Goal: Task Accomplishment & Management: Manage account settings

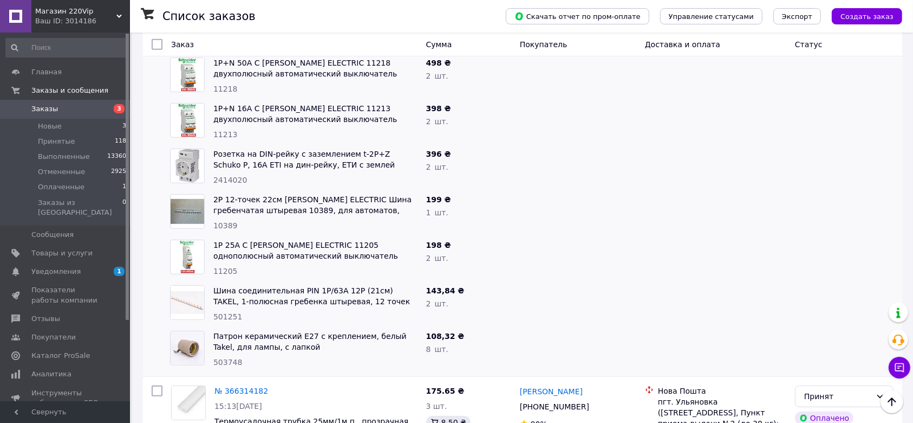
scroll to position [391, 0]
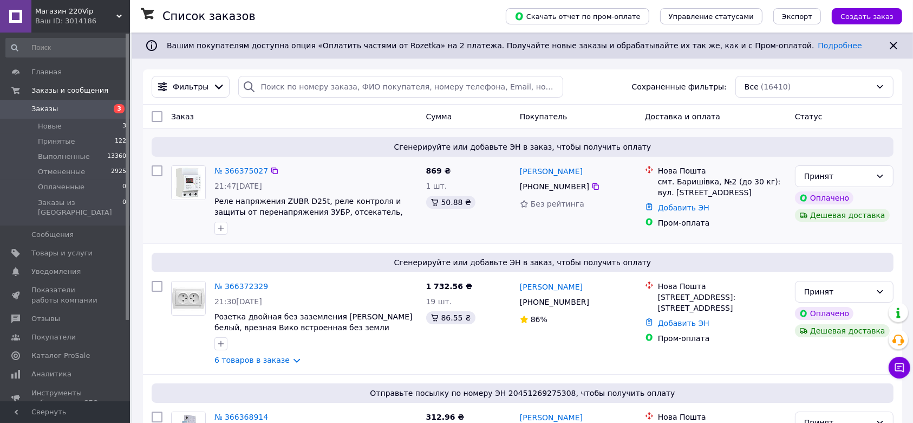
click at [240, 163] on div "№ 366375027 21:47, 12.10.2025 Реле напряжения ZUBR D25t, реле контроля и защиты…" at bounding box center [316, 200] width 212 height 78
click at [238, 171] on link "№ 366375027" at bounding box center [242, 170] width 54 height 9
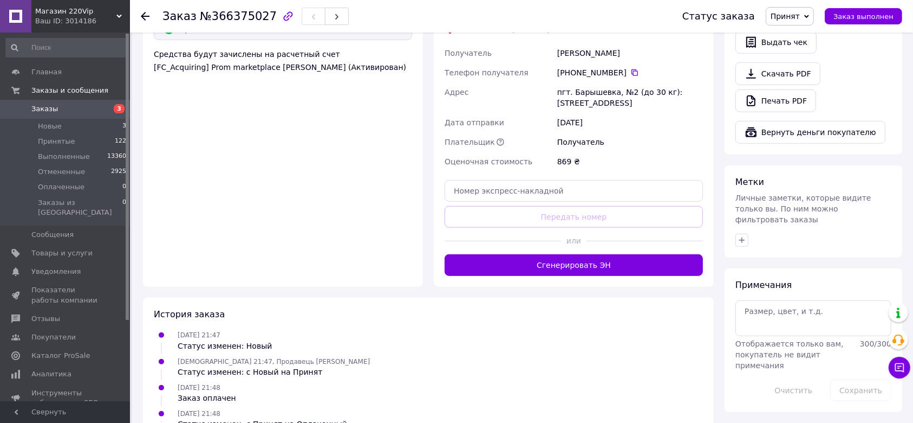
scroll to position [687, 0]
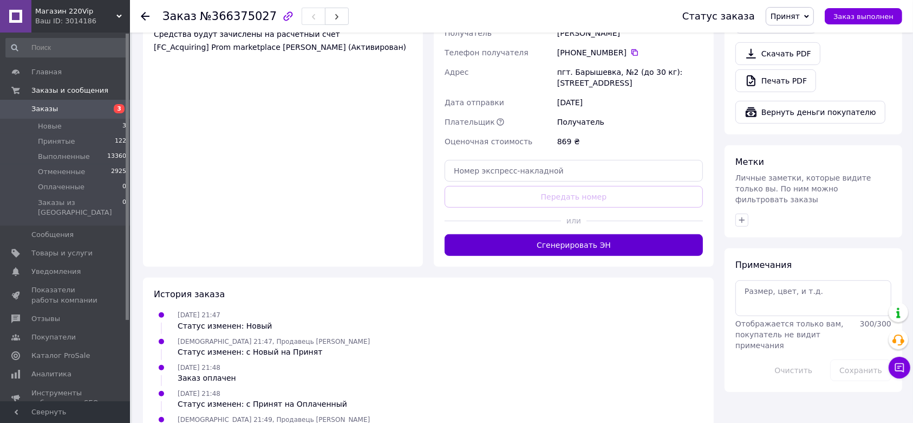
click at [609, 234] on button "Сгенерировать ЭН" at bounding box center [574, 245] width 258 height 22
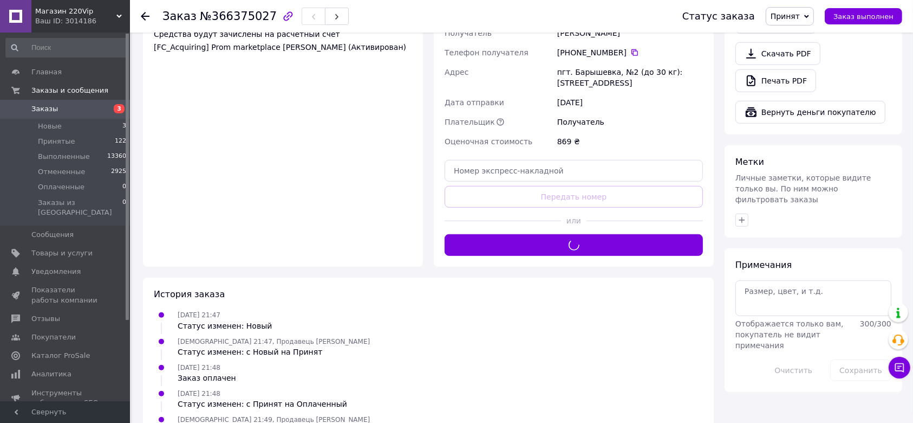
click at [142, 15] on use at bounding box center [145, 16] width 9 height 9
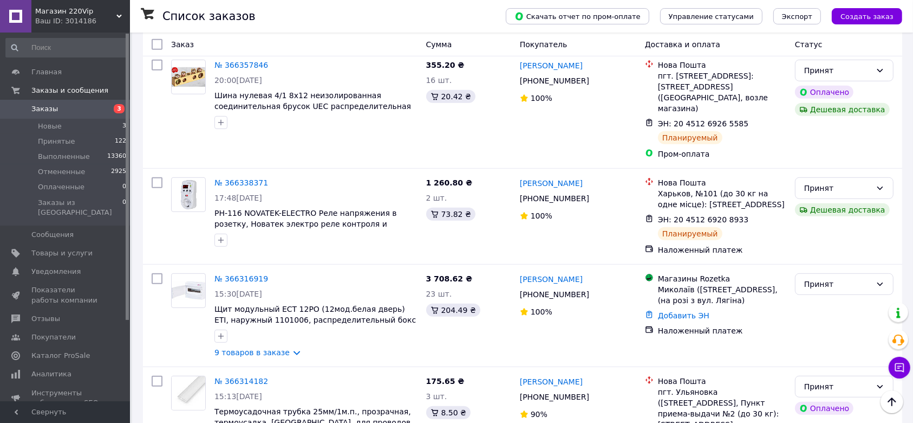
scroll to position [505, 0]
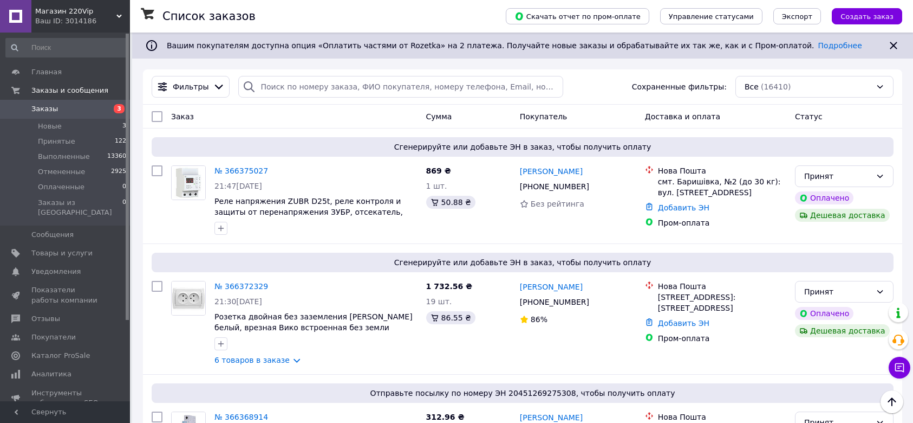
scroll to position [505, 0]
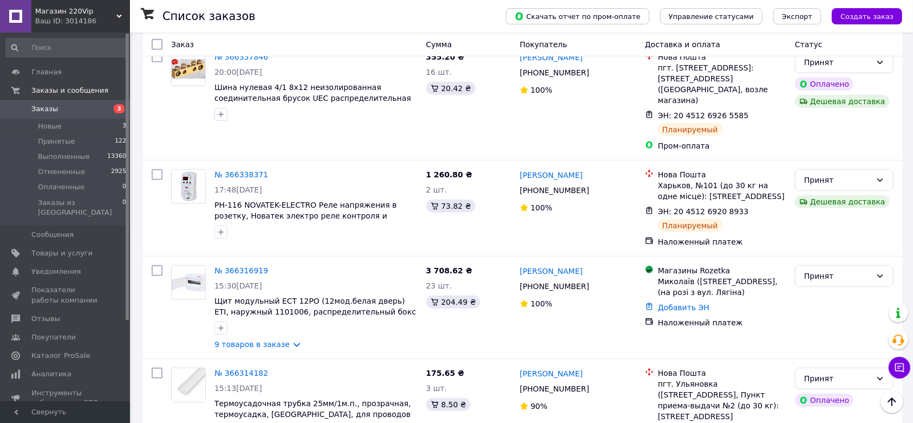
click at [64, 114] on link "Заказы 3" at bounding box center [66, 109] width 133 height 18
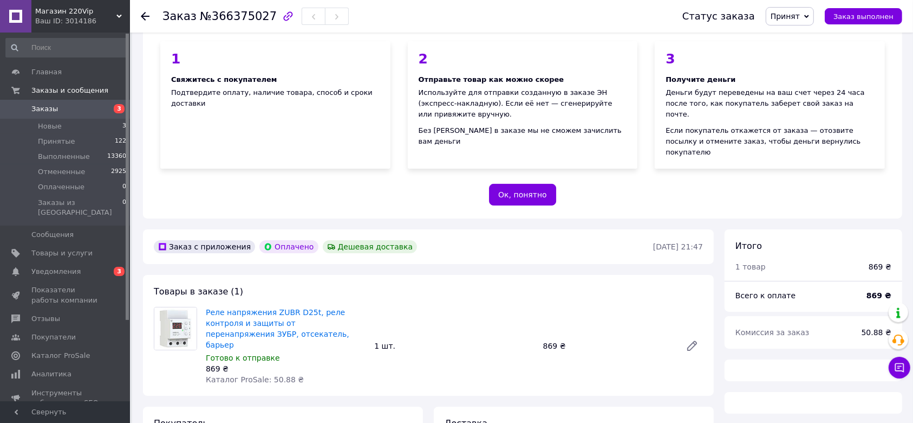
scroll to position [144, 0]
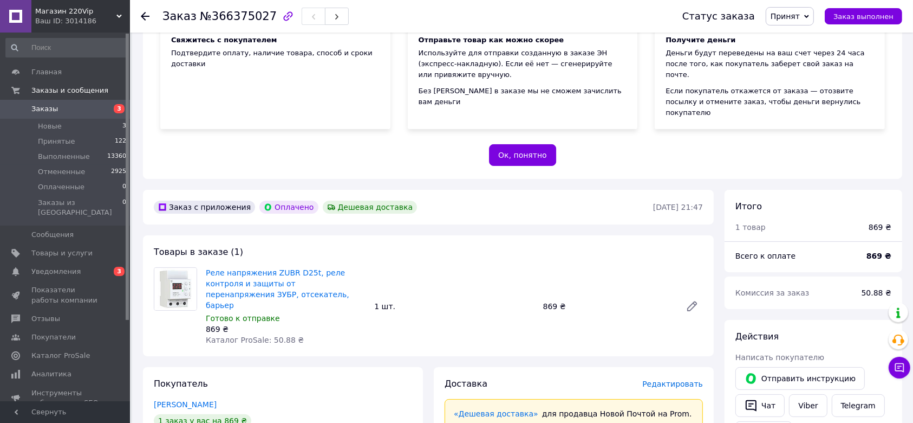
click at [103, 115] on link "Заказы 3" at bounding box center [66, 109] width 133 height 18
